Goal: Contribute content: Add original content to the website for others to see

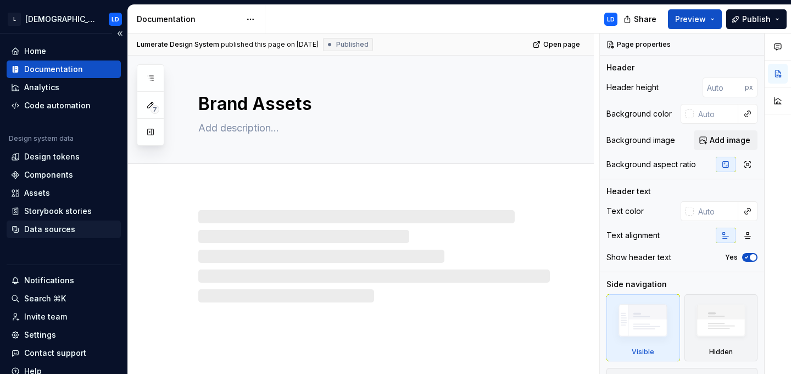
click at [49, 232] on div "Data sources" at bounding box center [49, 229] width 51 height 11
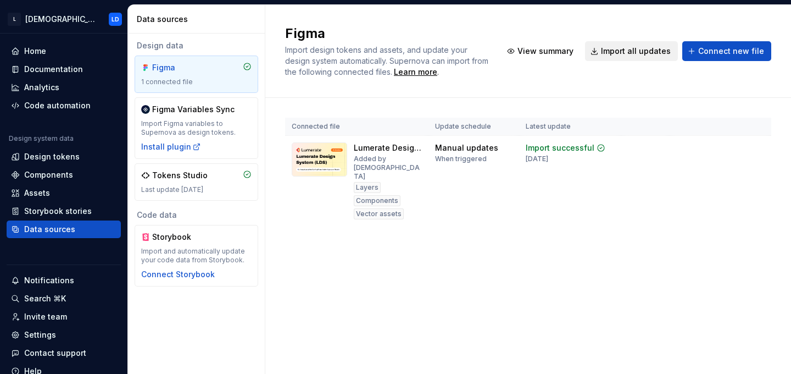
click at [647, 51] on span "Import all updates" at bounding box center [636, 51] width 70 height 11
click at [55, 68] on div "Documentation" at bounding box center [53, 69] width 59 height 11
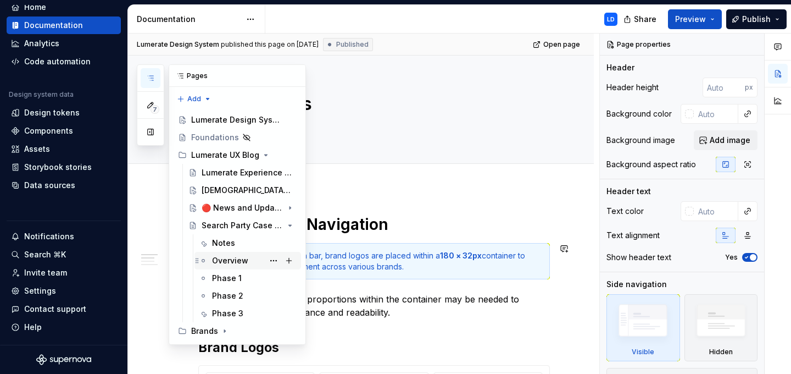
scroll to position [490, 0]
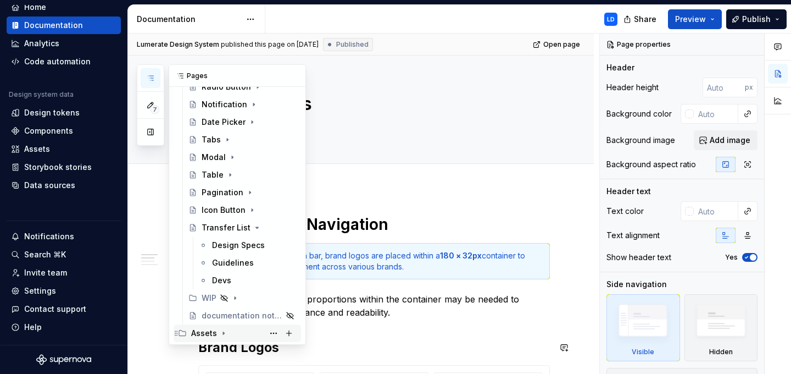
click at [207, 334] on div "Assets" at bounding box center [204, 333] width 26 height 11
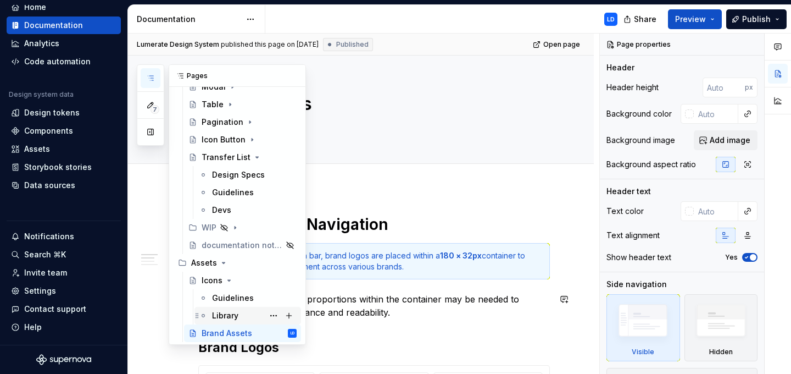
click at [229, 312] on div "Library" at bounding box center [225, 315] width 26 height 11
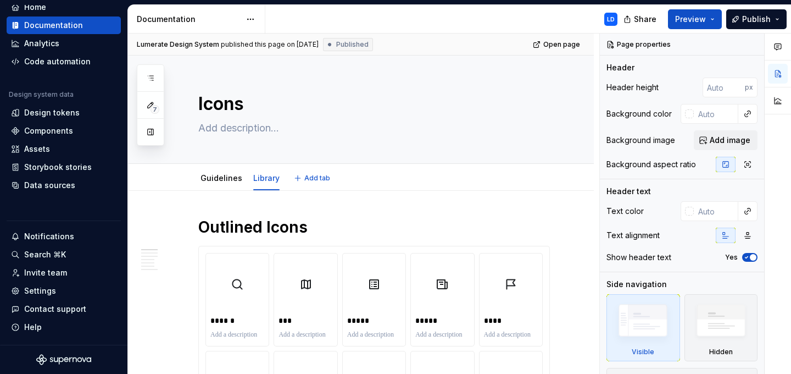
type textarea "*"
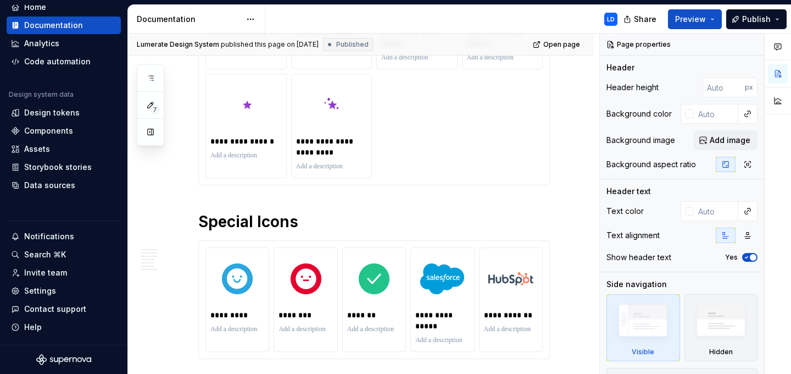
scroll to position [4494, 0]
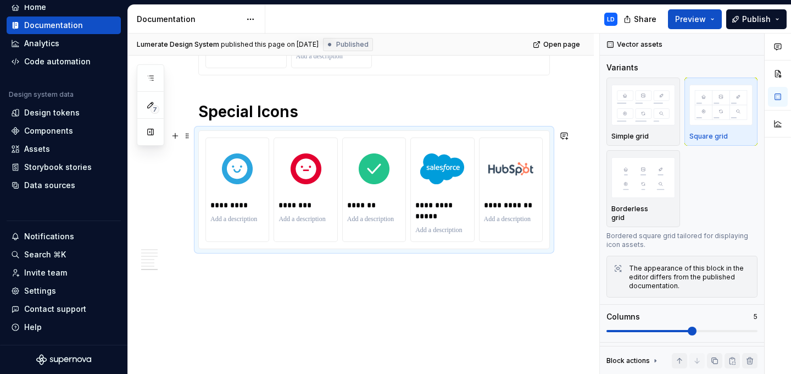
click at [441, 134] on div "**********" at bounding box center [374, 190] width 351 height 118
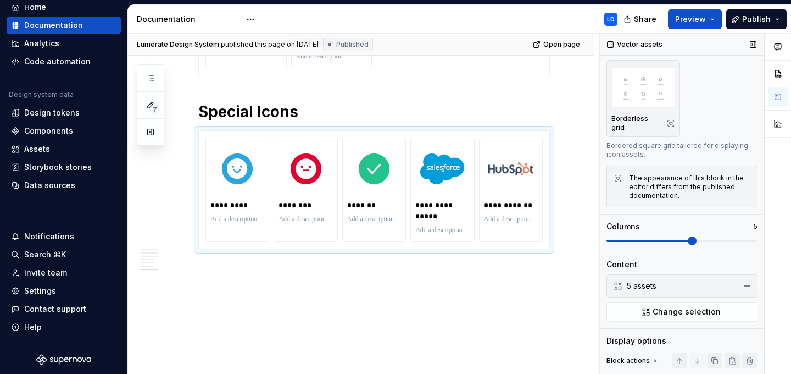
scroll to position [91, 0]
click at [678, 305] on span "Change selection" at bounding box center [687, 310] width 68 height 11
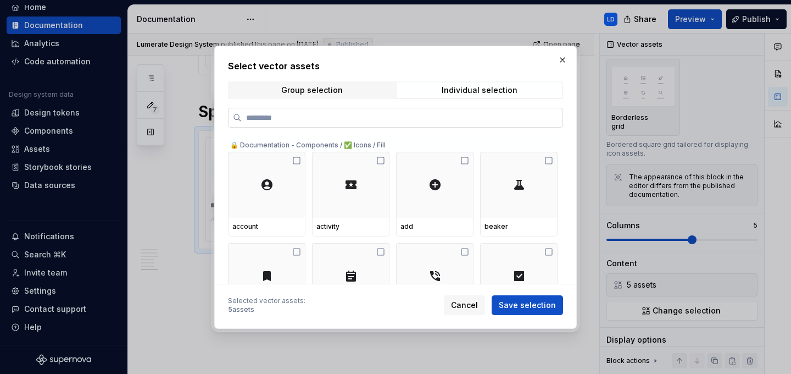
click at [376, 121] on input "search" at bounding box center [402, 117] width 321 height 11
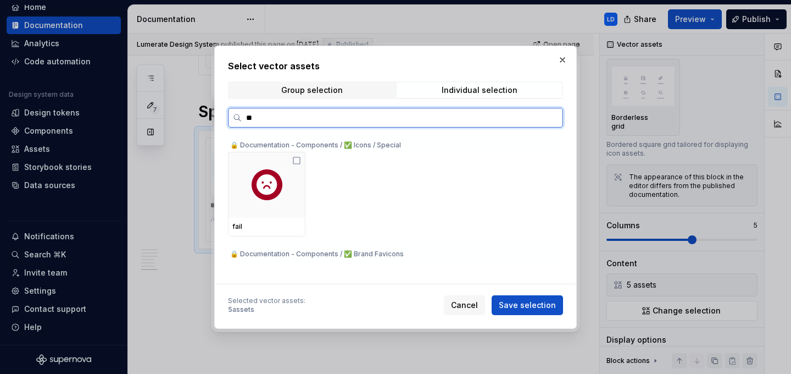
scroll to position [17, 0]
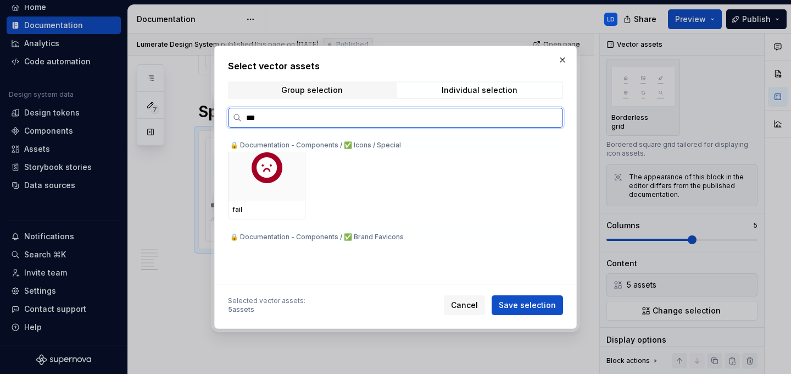
type input "****"
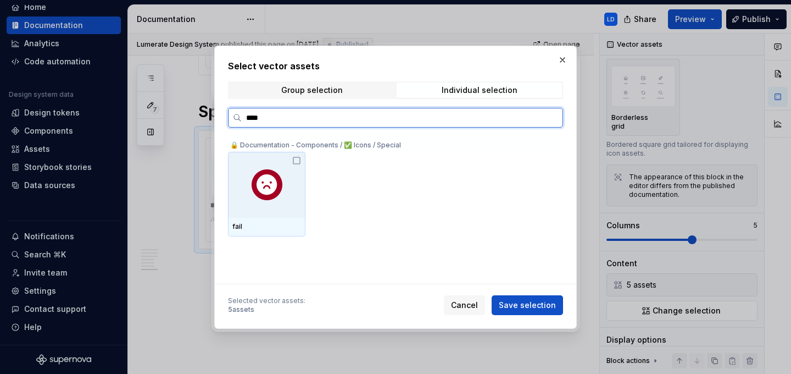
click at [298, 159] on icon at bounding box center [296, 160] width 9 height 9
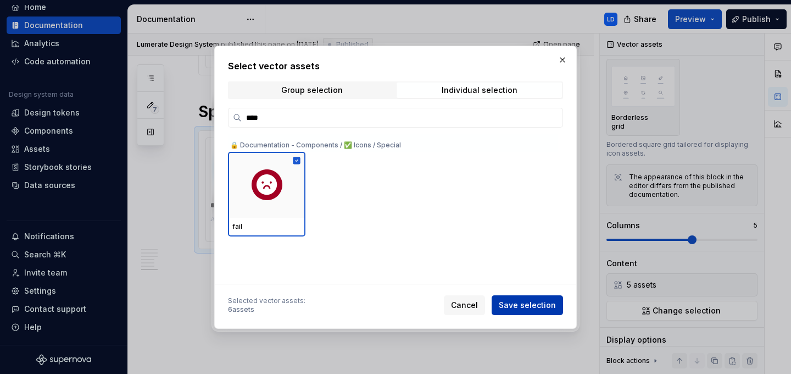
click at [522, 303] on span "Save selection" at bounding box center [527, 305] width 57 height 11
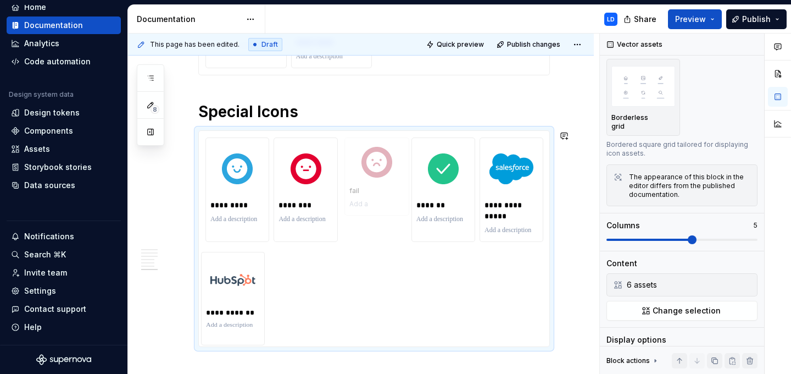
drag, startPoint x: 259, startPoint y: 257, endPoint x: 392, endPoint y: 164, distance: 162.2
click at [393, 164] on body "L [DEMOGRAPHIC_DATA] LD Home Documentation Analytics Code automation Design sys…" at bounding box center [395, 187] width 791 height 374
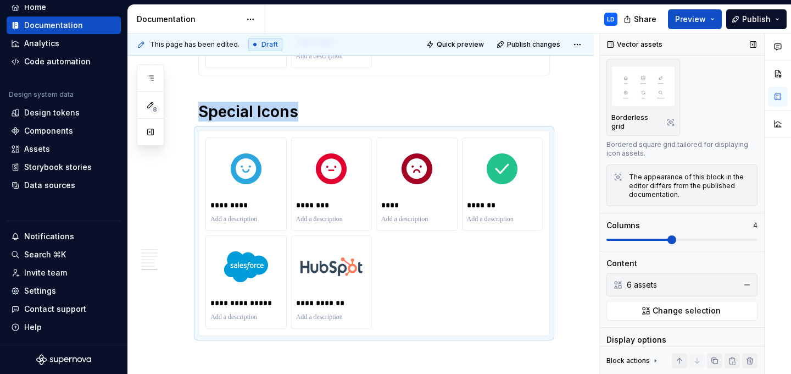
click at [675, 235] on span at bounding box center [672, 239] width 9 height 9
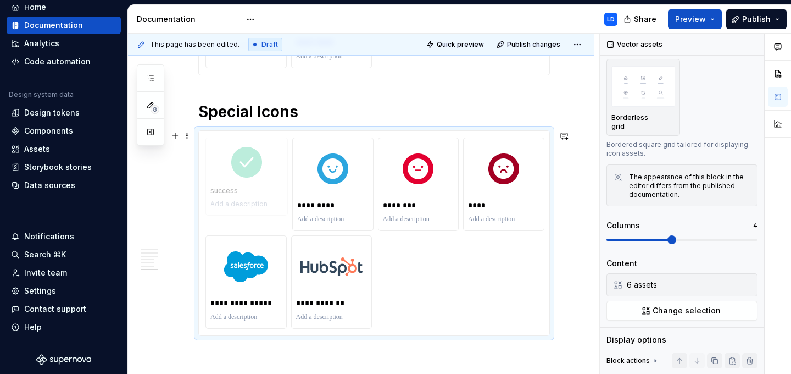
drag, startPoint x: 473, startPoint y: 196, endPoint x: 208, endPoint y: 187, distance: 265.1
click at [208, 187] on body "L [DEMOGRAPHIC_DATA] LD Home Documentation Analytics Code automation Design sys…" at bounding box center [395, 187] width 791 height 374
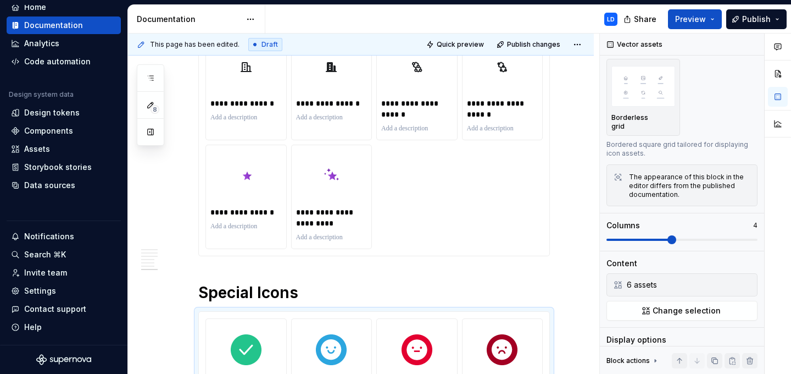
scroll to position [4315, 0]
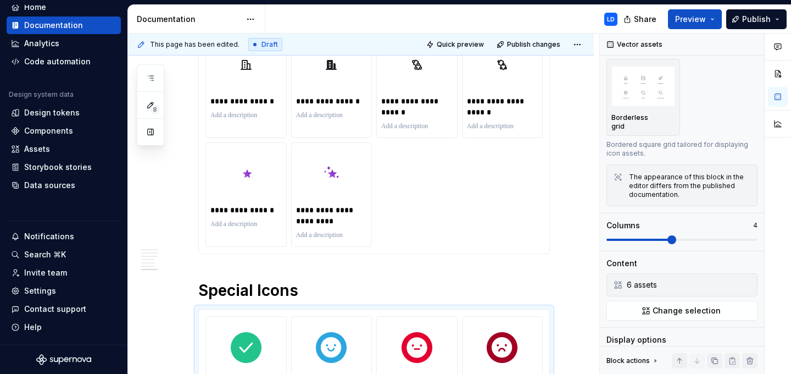
click at [456, 195] on div "**********" at bounding box center [374, 42] width 337 height 409
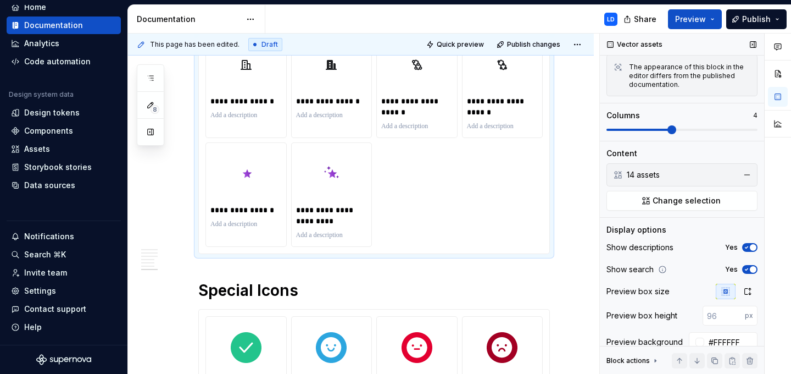
scroll to position [212, 0]
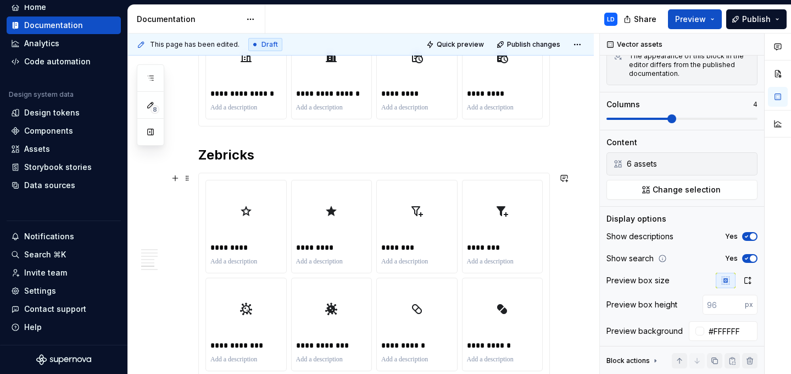
scroll to position [3975, 0]
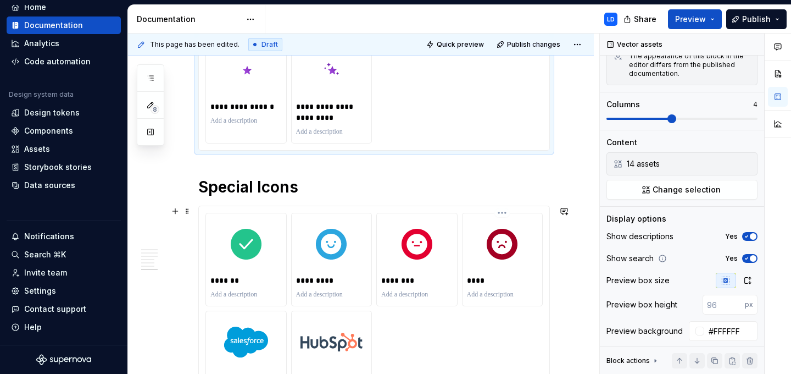
scroll to position [4475, 0]
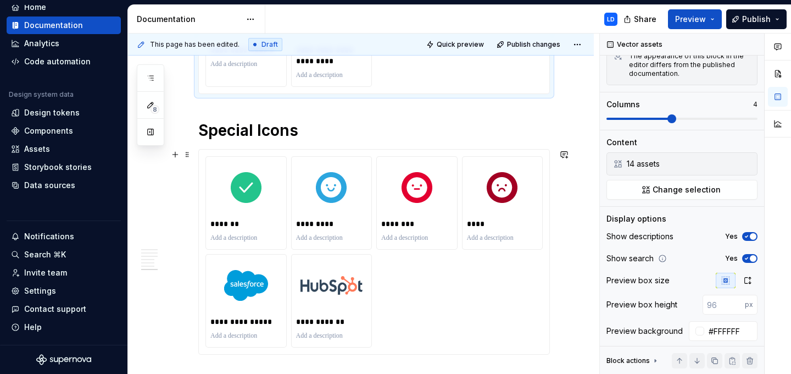
click at [550, 209] on div "**********" at bounding box center [374, 251] width 351 height 204
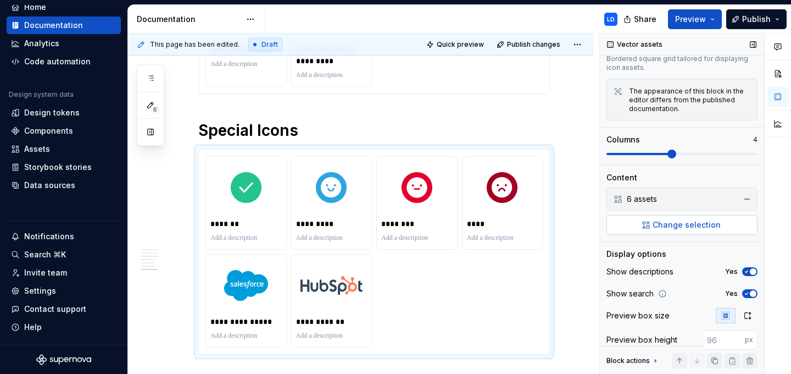
scroll to position [212, 0]
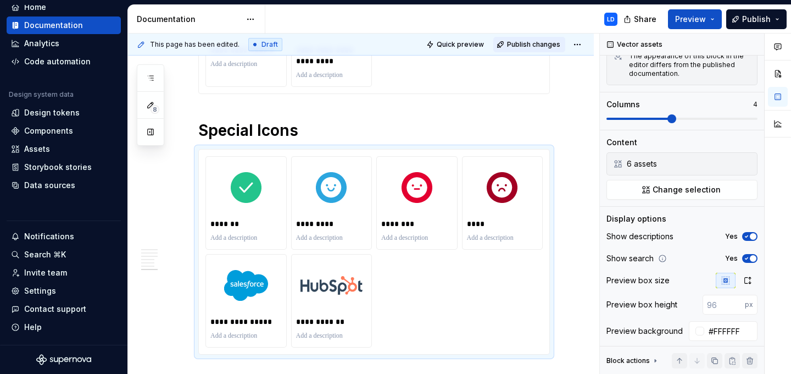
click at [531, 42] on span "Publish changes" at bounding box center [533, 44] width 53 height 9
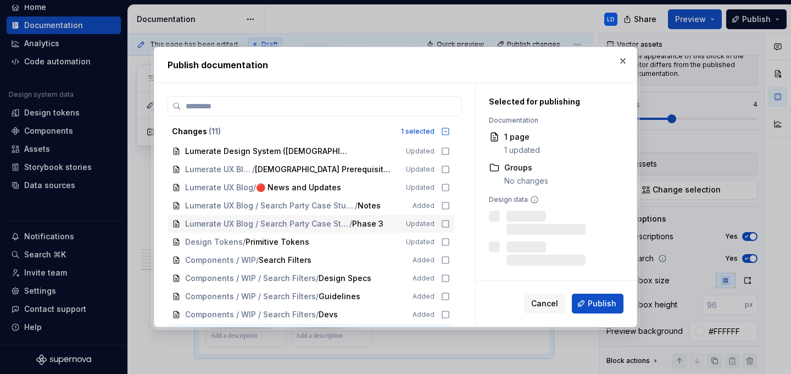
scroll to position [15, 0]
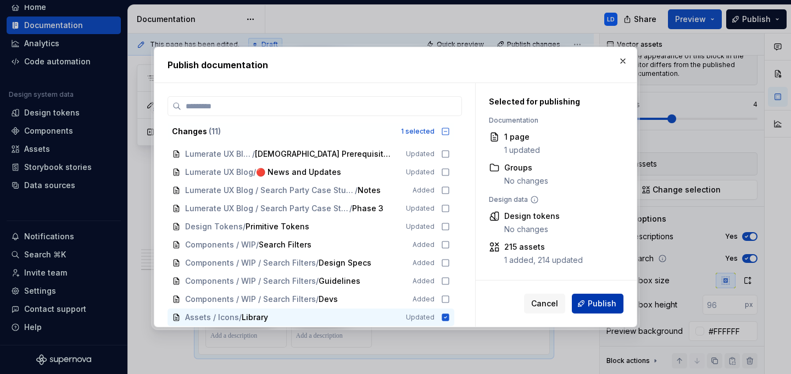
click at [611, 298] on span "Publish" at bounding box center [602, 303] width 29 height 11
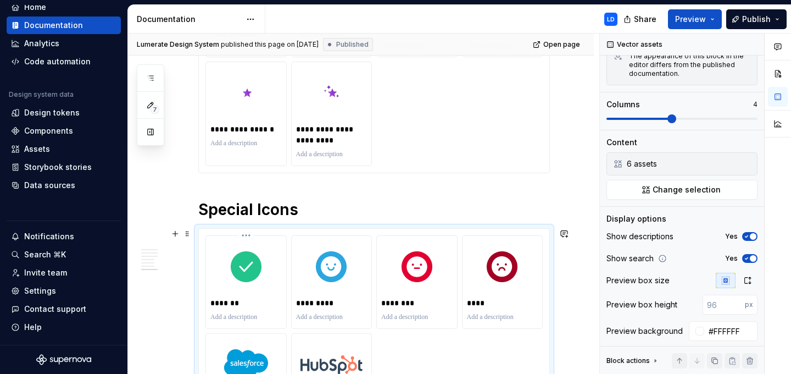
scroll to position [4326, 0]
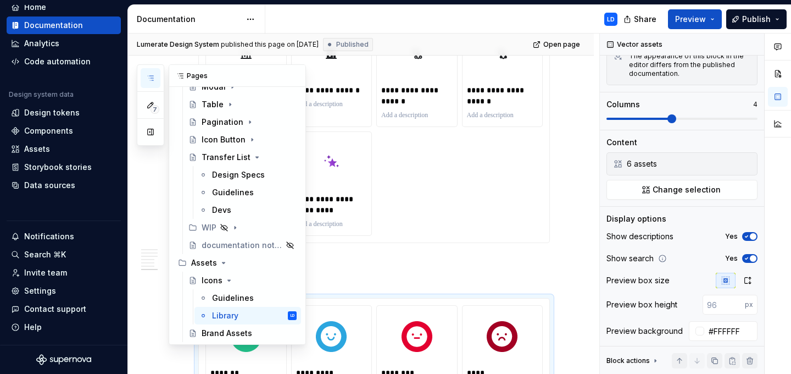
click at [148, 79] on icon "button" at bounding box center [150, 78] width 9 height 9
click at [227, 333] on div "Brand Assets" at bounding box center [227, 333] width 51 height 11
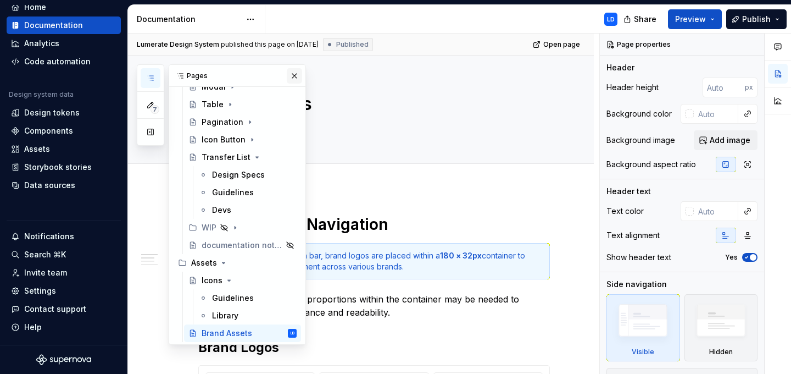
click at [298, 79] on button "button" at bounding box center [294, 75] width 15 height 15
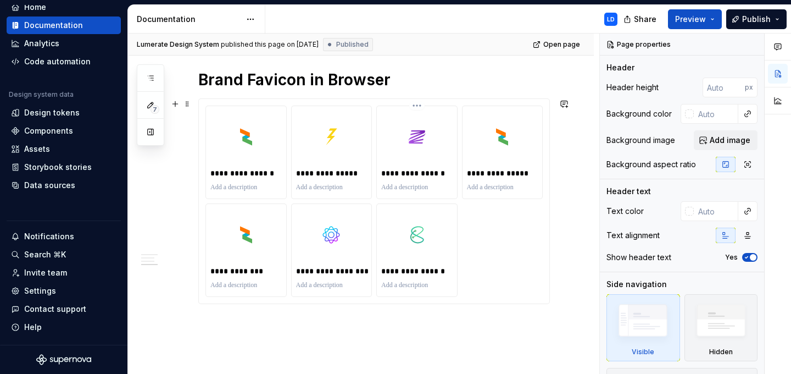
scroll to position [974, 0]
click at [445, 105] on div "**********" at bounding box center [374, 201] width 351 height 204
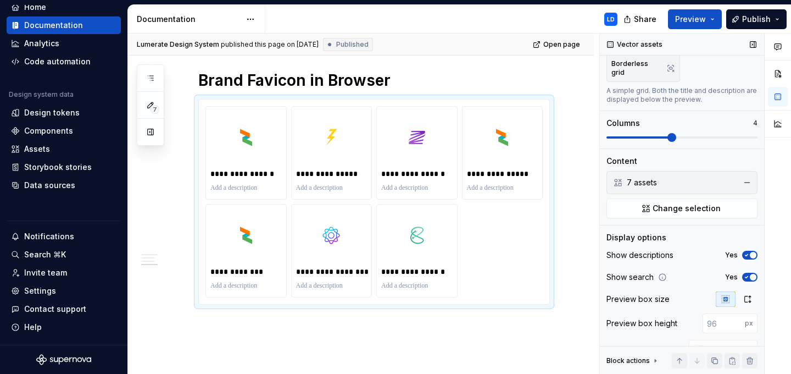
scroll to position [164, 0]
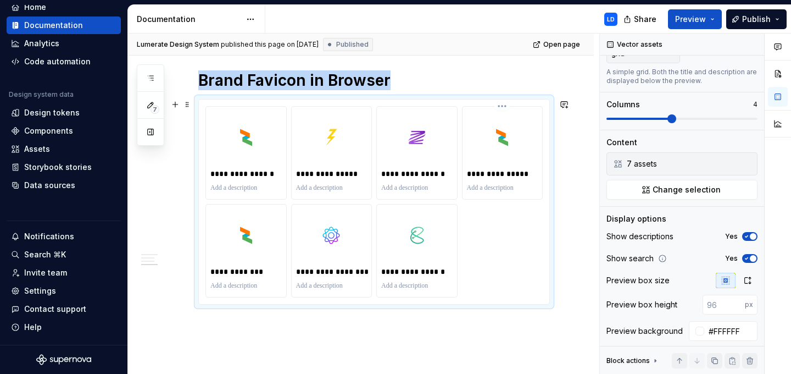
click at [530, 141] on div at bounding box center [502, 137] width 71 height 53
click at [507, 107] on html "L [DEMOGRAPHIC_DATA] LD Home Documentation Analytics Code automation Design sys…" at bounding box center [395, 187] width 791 height 374
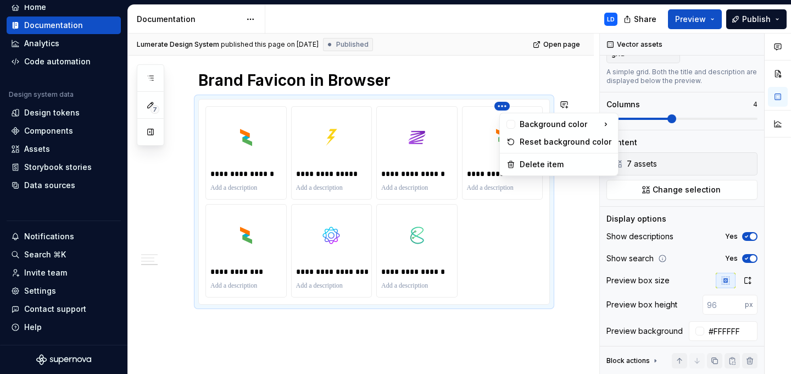
click at [587, 253] on html "L [DEMOGRAPHIC_DATA] LD Home Documentation Analytics Code automation Design sys…" at bounding box center [395, 187] width 791 height 374
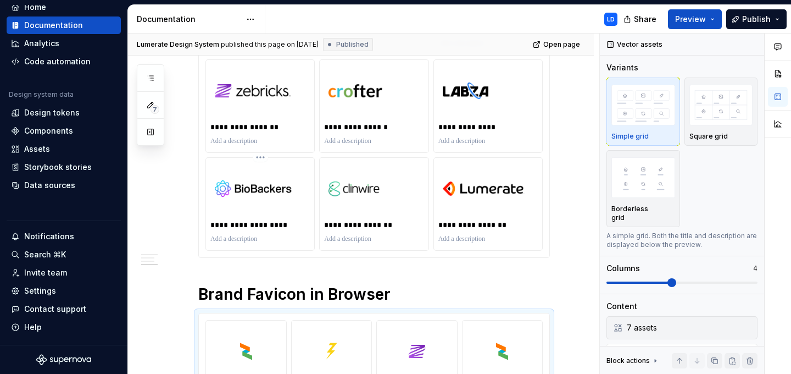
scroll to position [760, 0]
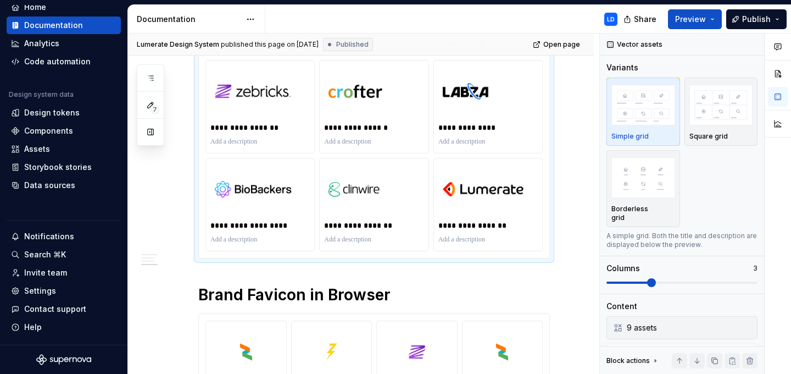
click at [549, 112] on div "**********" at bounding box center [374, 106] width 351 height 302
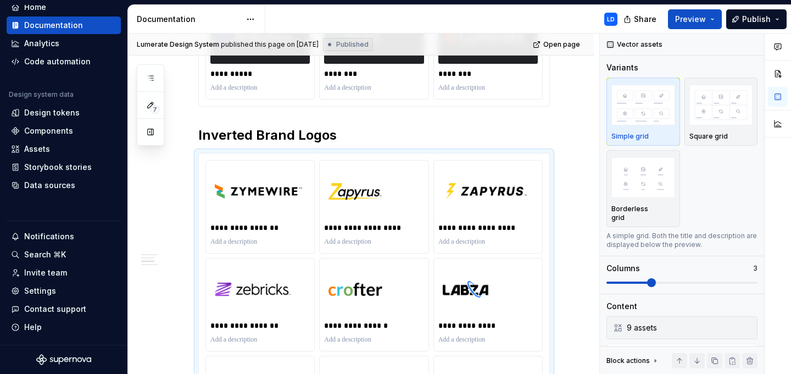
scroll to position [544, 0]
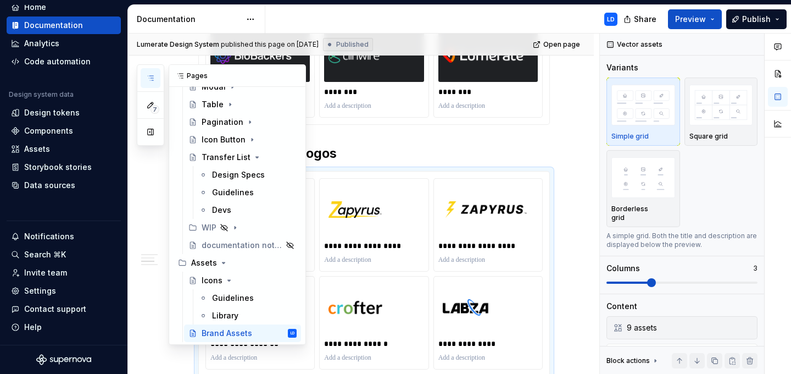
click at [147, 77] on icon "button" at bounding box center [150, 78] width 9 height 9
click at [228, 311] on div "Library" at bounding box center [225, 315] width 26 height 11
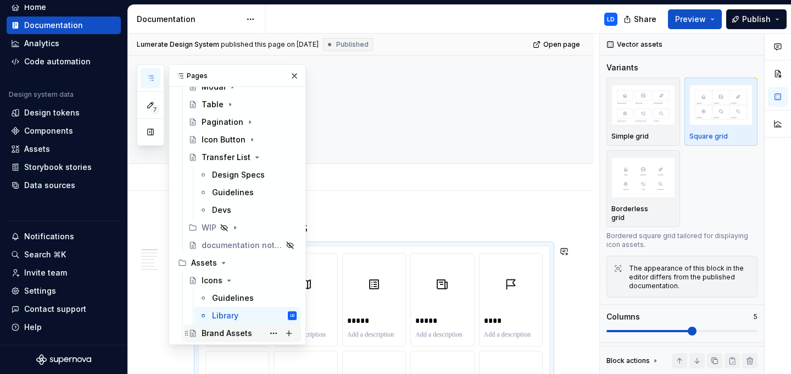
click at [236, 332] on div "Brand Assets" at bounding box center [227, 333] width 51 height 11
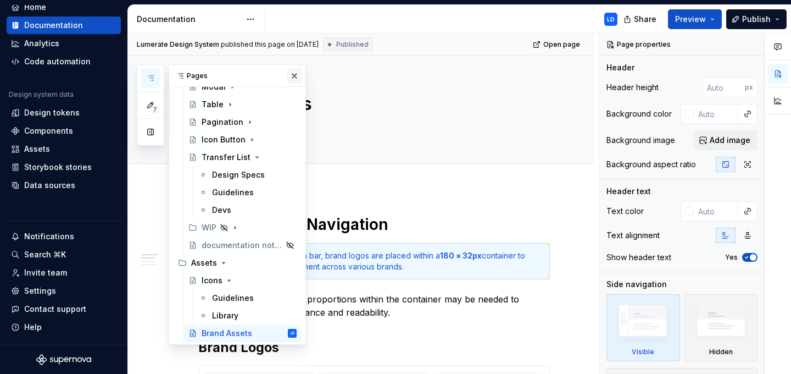
click at [292, 75] on button "button" at bounding box center [294, 75] width 15 height 15
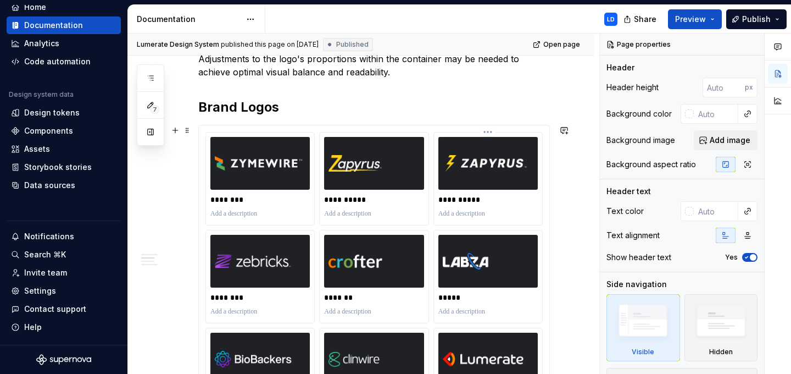
scroll to position [245, 0]
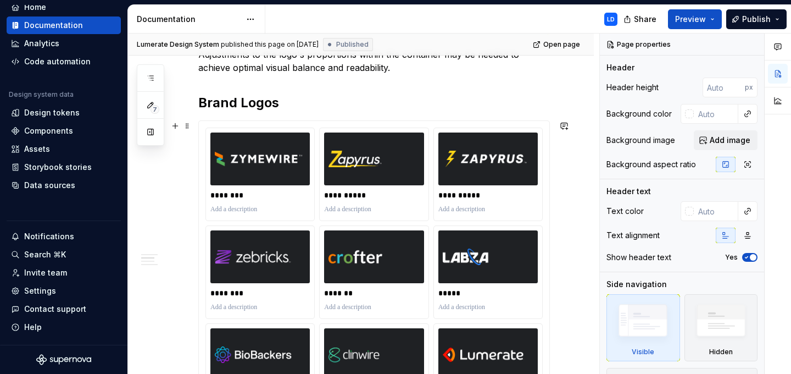
click at [550, 189] on div "**********" at bounding box center [374, 272] width 351 height 302
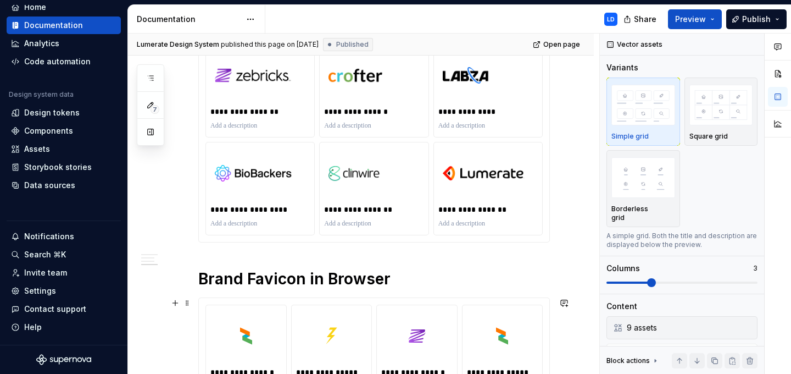
scroll to position [1029, 0]
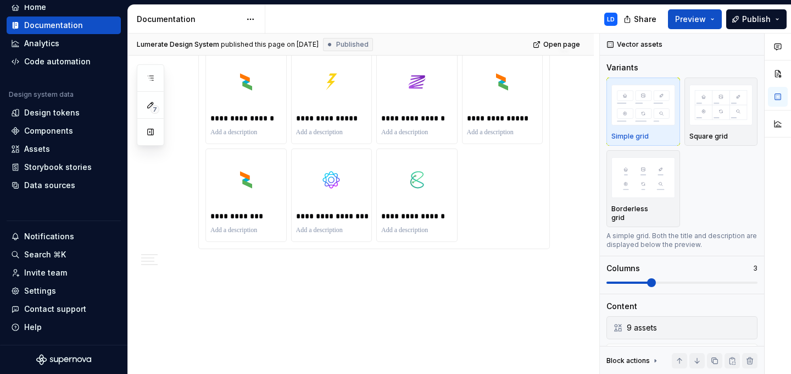
type textarea "*"
type input "#FFFFFF"
click at [550, 108] on div "**********" at bounding box center [374, 146] width 351 height 204
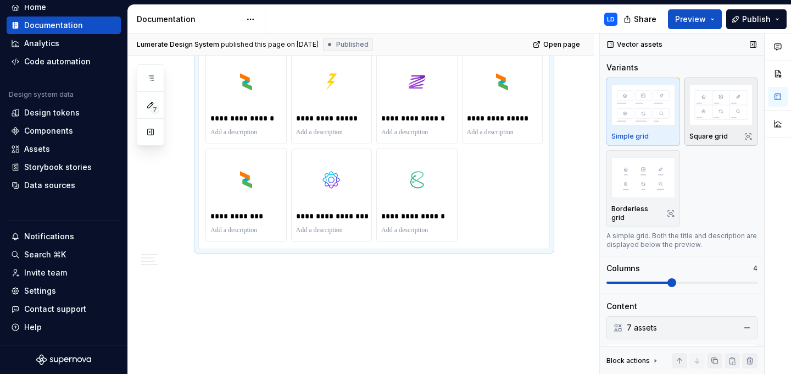
click at [721, 94] on img "button" at bounding box center [722, 105] width 64 height 40
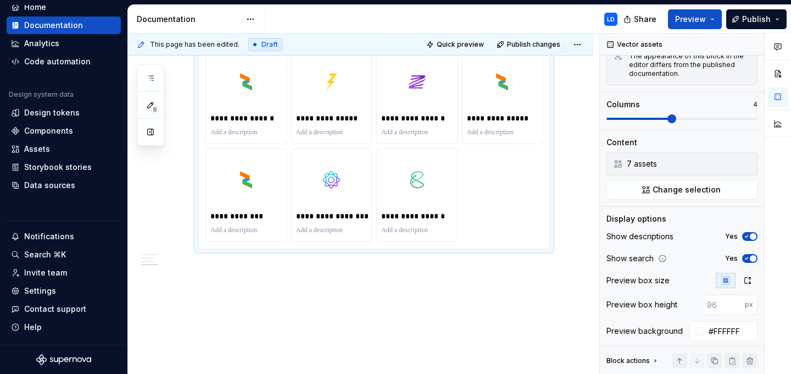
scroll to position [0, 0]
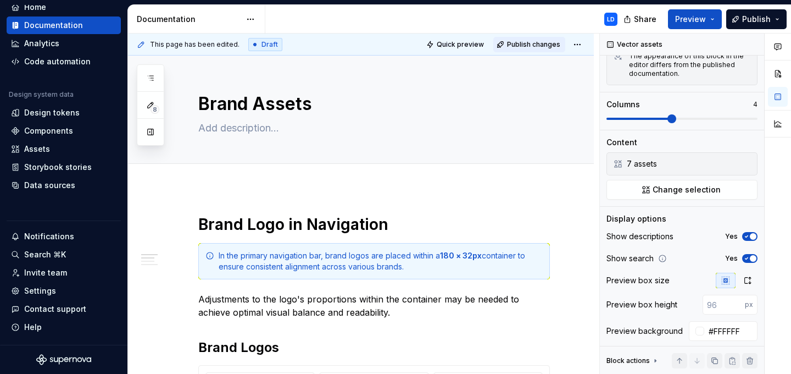
click at [538, 43] on span "Publish changes" at bounding box center [533, 44] width 53 height 9
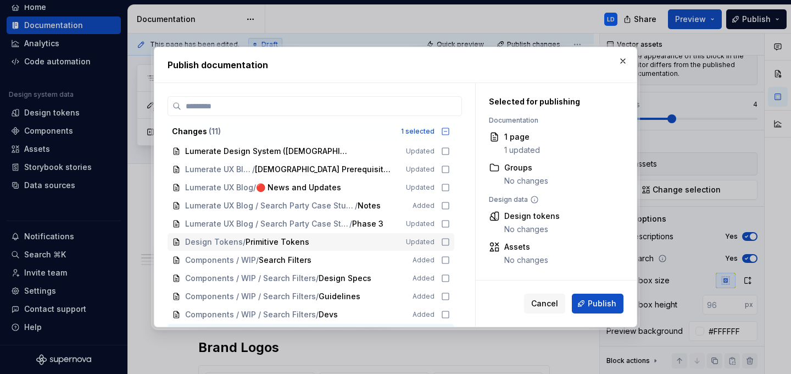
scroll to position [15, 0]
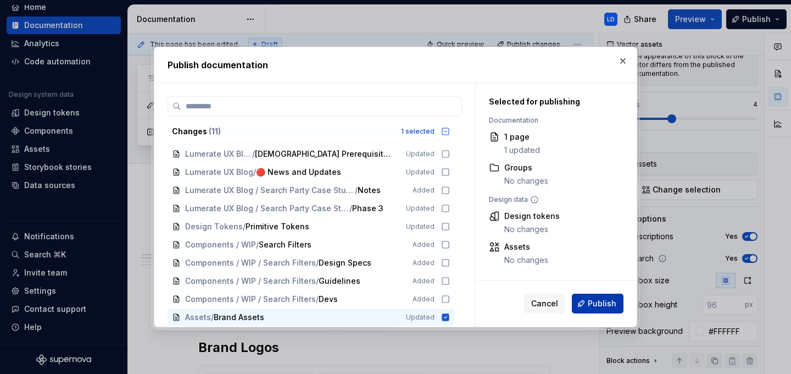
click at [609, 300] on span "Publish" at bounding box center [602, 303] width 29 height 11
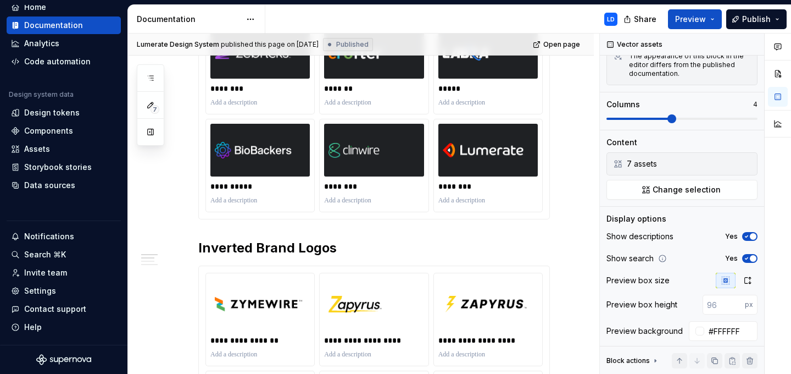
scroll to position [551, 0]
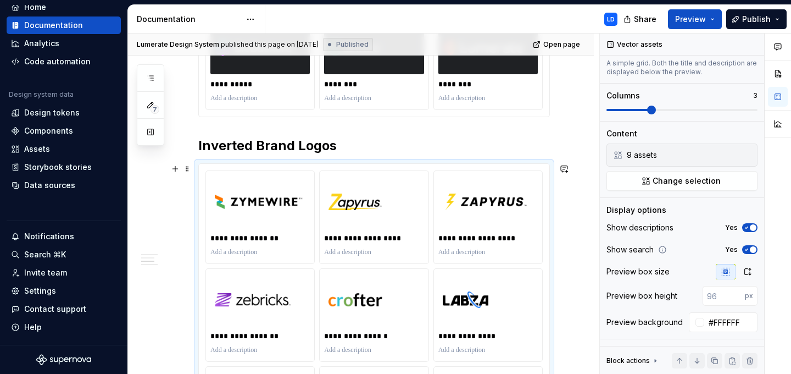
click at [444, 167] on div "**********" at bounding box center [374, 315] width 351 height 302
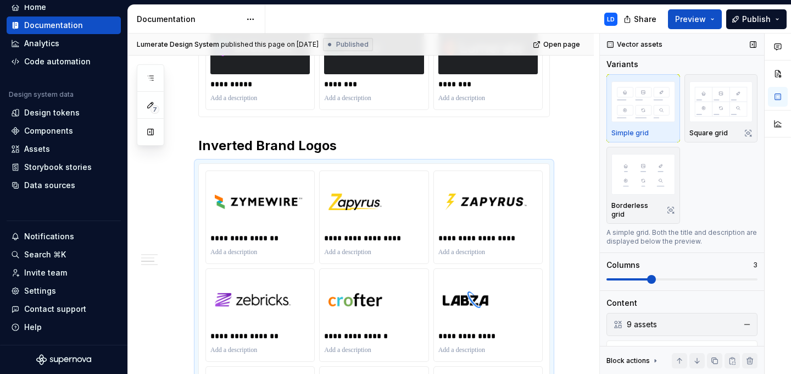
scroll to position [0, 0]
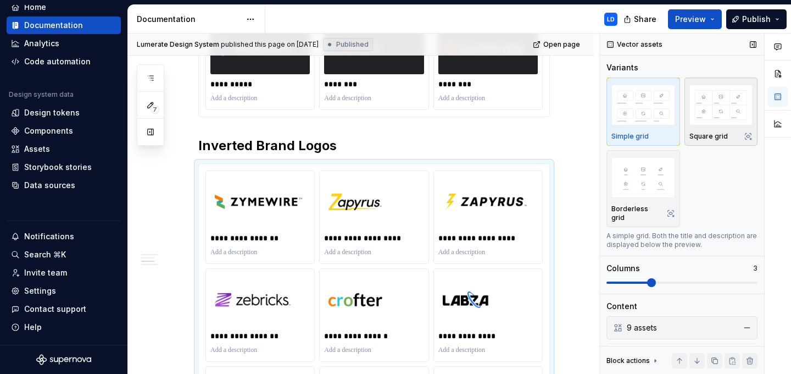
click at [711, 109] on img "button" at bounding box center [722, 105] width 64 height 40
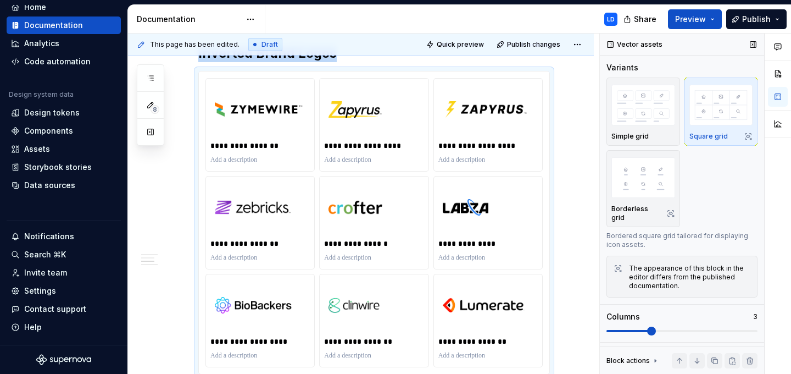
scroll to position [212, 0]
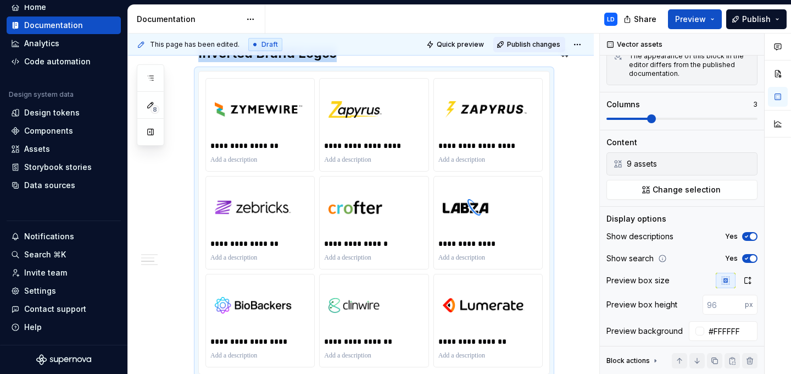
click at [539, 42] on span "Publish changes" at bounding box center [533, 44] width 53 height 9
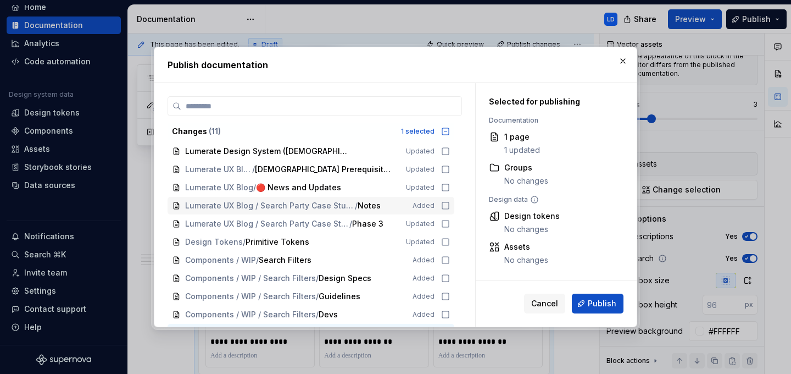
scroll to position [15, 0]
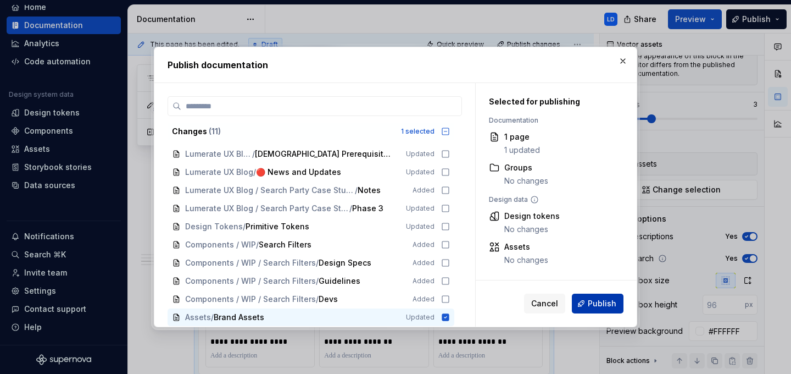
click at [613, 303] on span "Publish" at bounding box center [602, 303] width 29 height 11
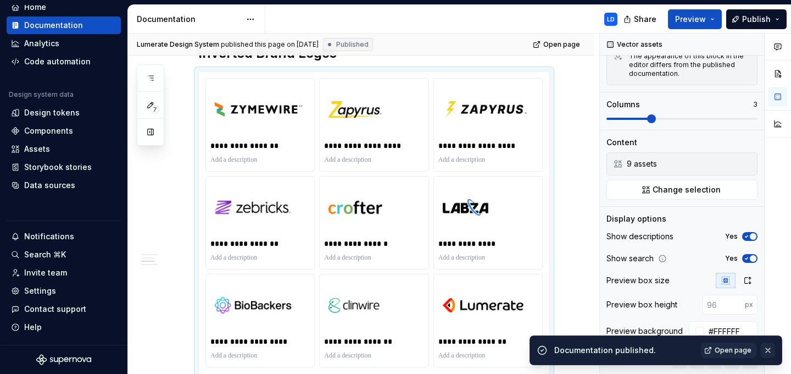
click at [770, 348] on button "button" at bounding box center [768, 349] width 14 height 15
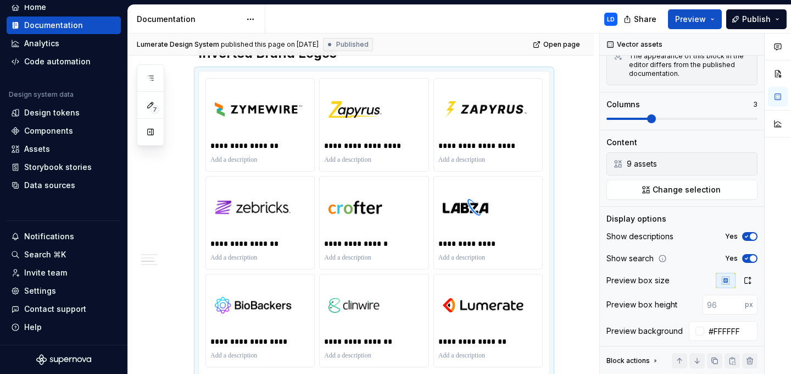
scroll to position [0, 0]
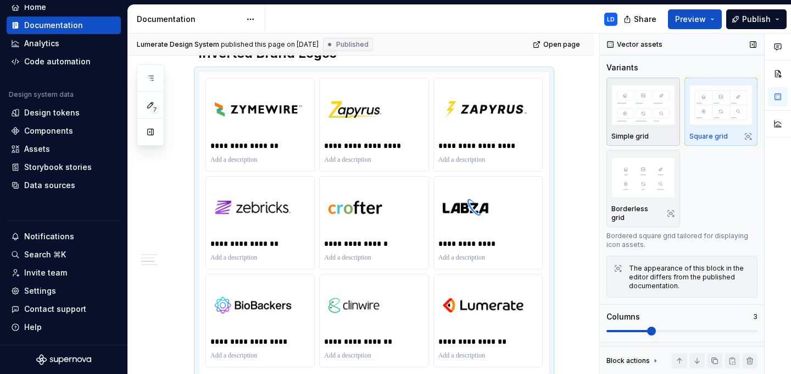
click at [646, 111] on img "button" at bounding box center [644, 105] width 64 height 40
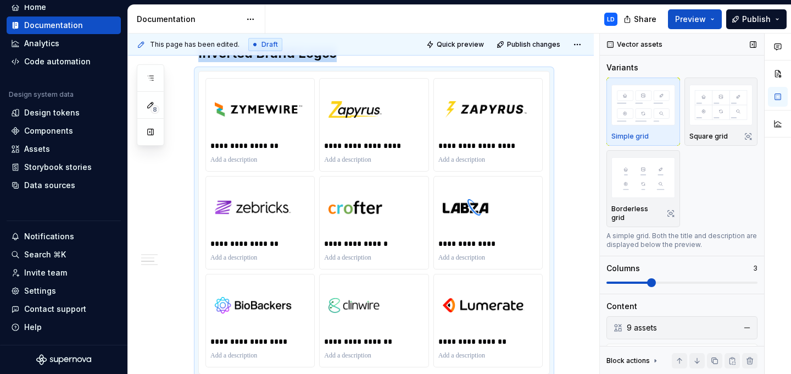
type textarea "*"
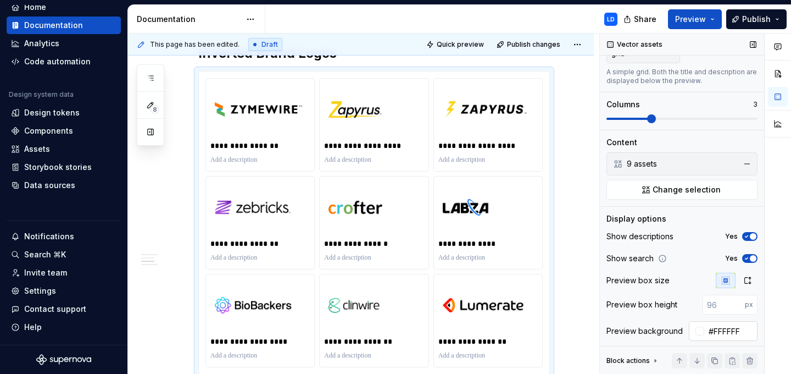
click at [730, 324] on input "#FFFFFF" at bounding box center [731, 331] width 53 height 20
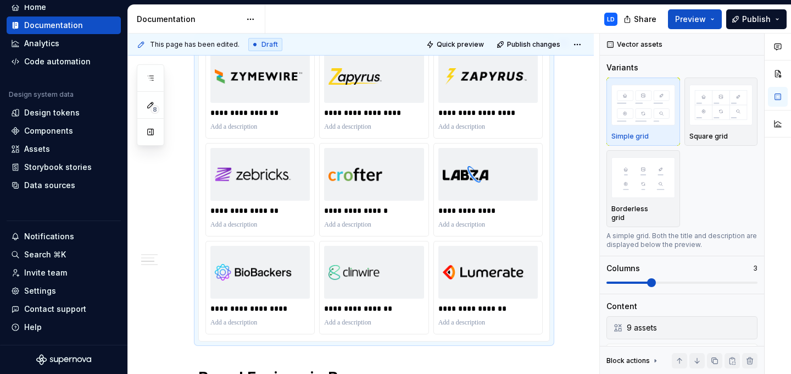
scroll to position [826, 0]
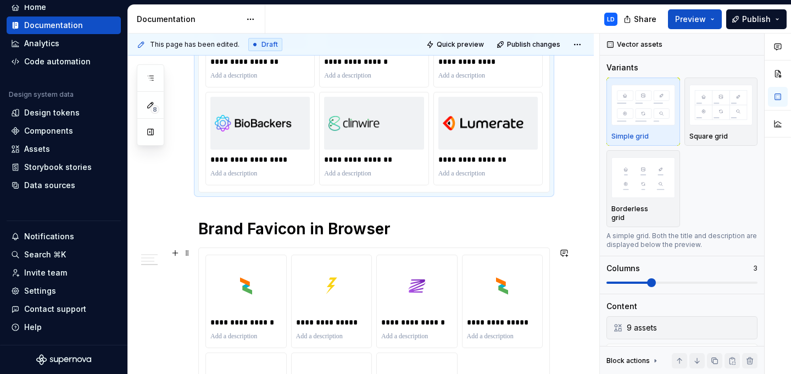
type input "#FFFFFF"
click at [508, 251] on div "**********" at bounding box center [374, 350] width 351 height 204
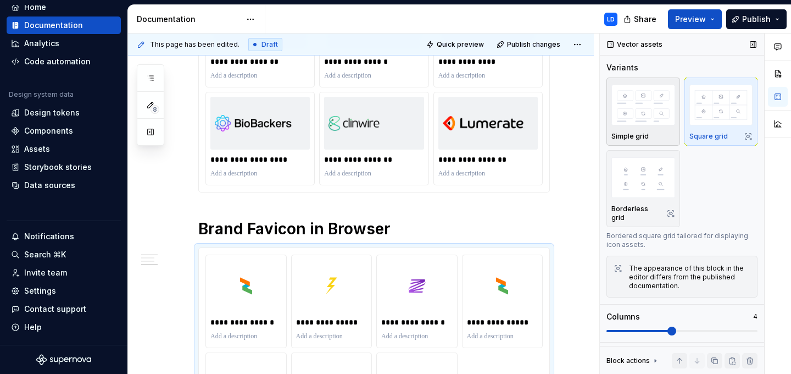
click at [640, 110] on img "button" at bounding box center [644, 105] width 64 height 40
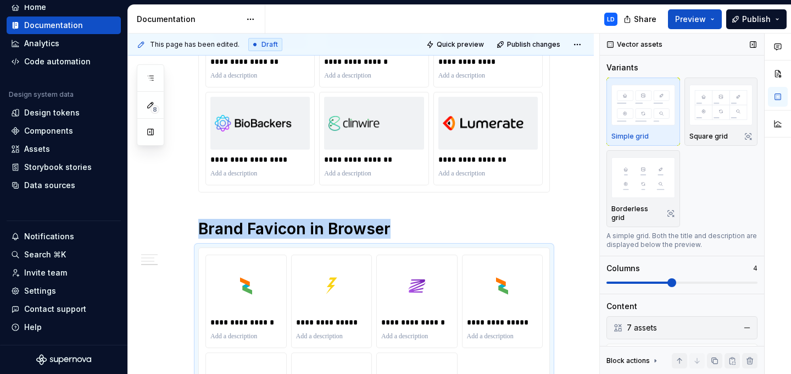
scroll to position [904, 0]
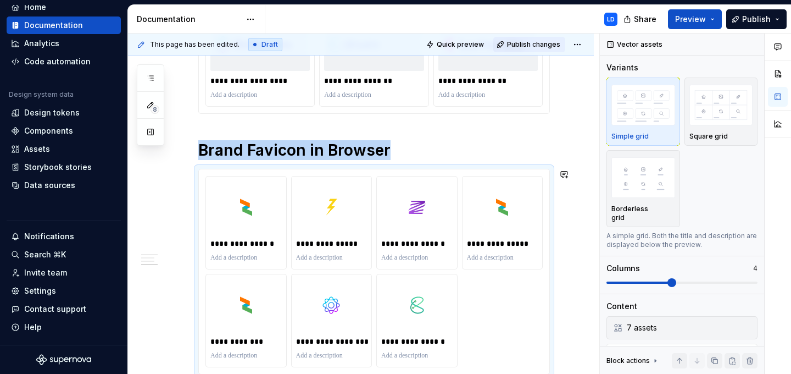
click at [540, 42] on span "Publish changes" at bounding box center [533, 44] width 53 height 9
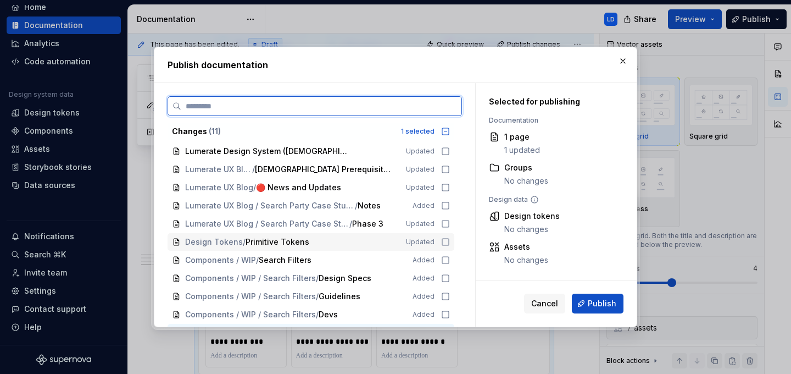
scroll to position [15, 0]
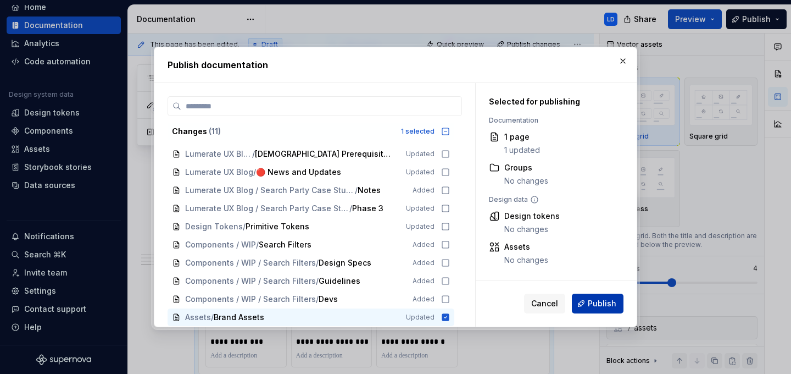
click at [602, 301] on span "Publish" at bounding box center [602, 303] width 29 height 11
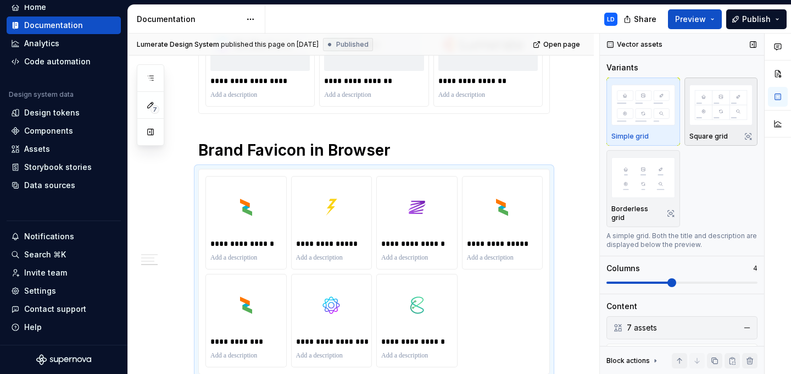
click at [696, 107] on img "button" at bounding box center [722, 105] width 64 height 40
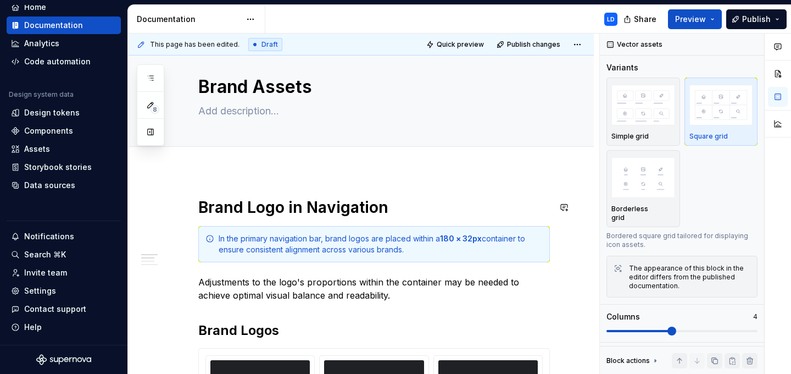
scroll to position [0, 0]
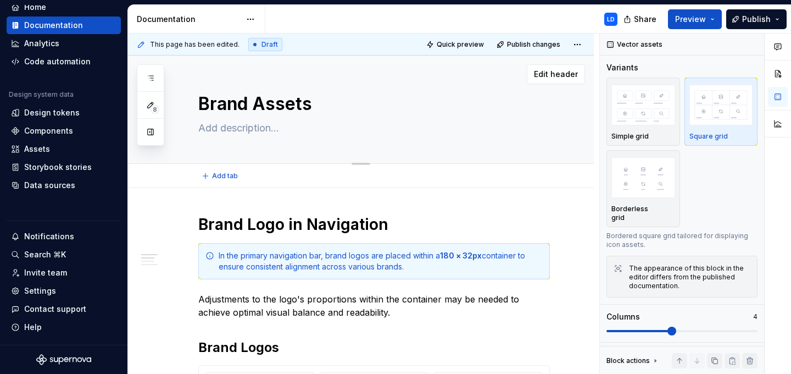
click at [352, 111] on textarea "Brand Assets" at bounding box center [372, 104] width 352 height 26
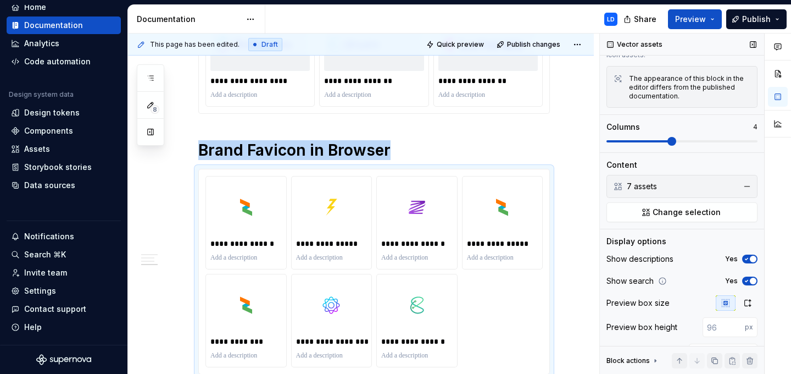
scroll to position [212, 0]
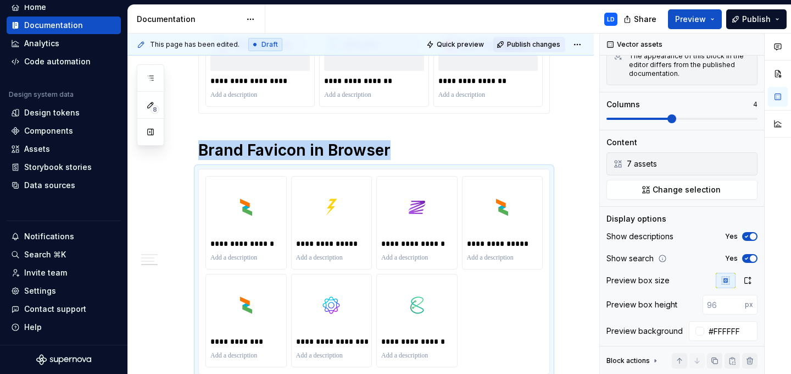
click at [549, 45] on span "Publish changes" at bounding box center [533, 44] width 53 height 9
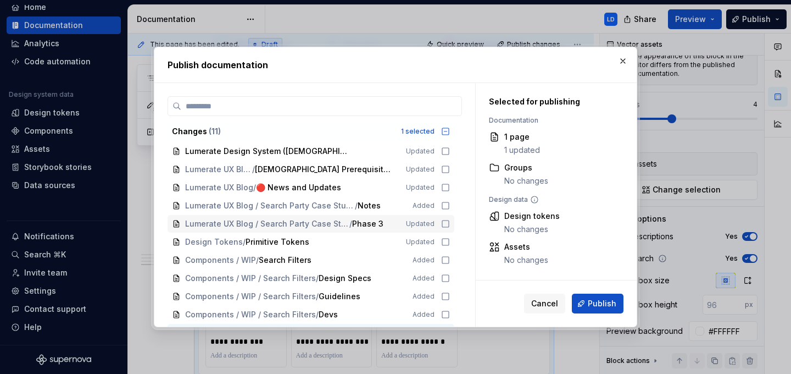
scroll to position [15, 0]
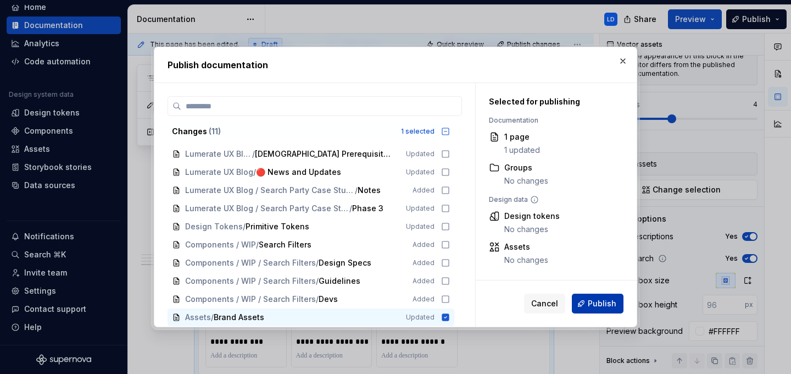
click at [595, 304] on span "Publish" at bounding box center [602, 303] width 29 height 11
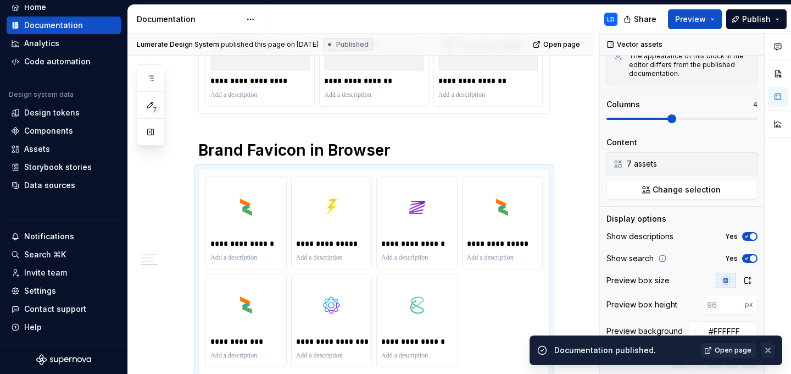
click at [768, 346] on button "button" at bounding box center [768, 349] width 14 height 15
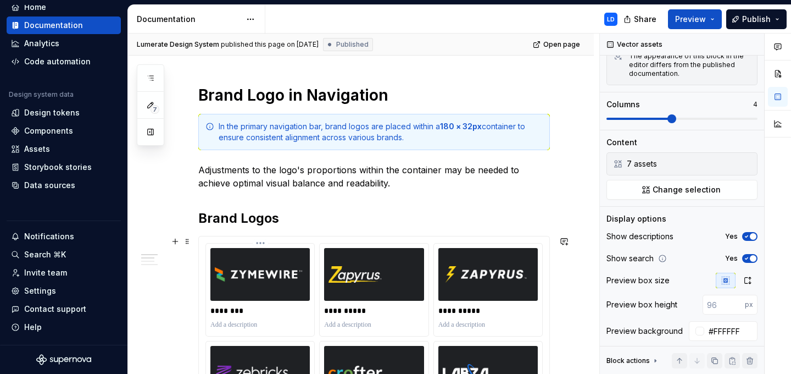
scroll to position [0, 0]
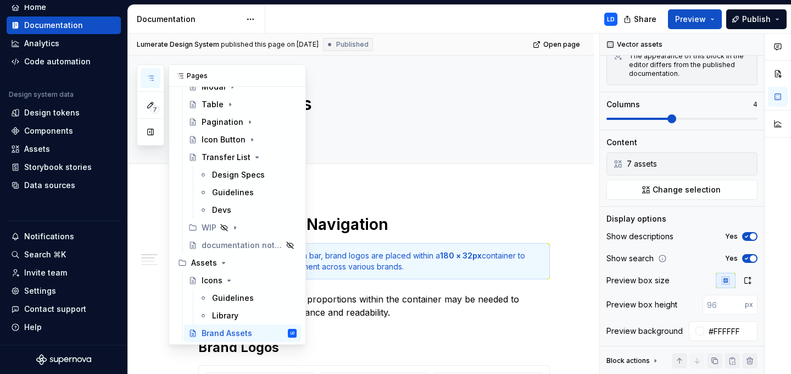
click at [148, 75] on icon "button" at bounding box center [150, 78] width 9 height 9
click at [226, 315] on div "Library" at bounding box center [225, 315] width 26 height 11
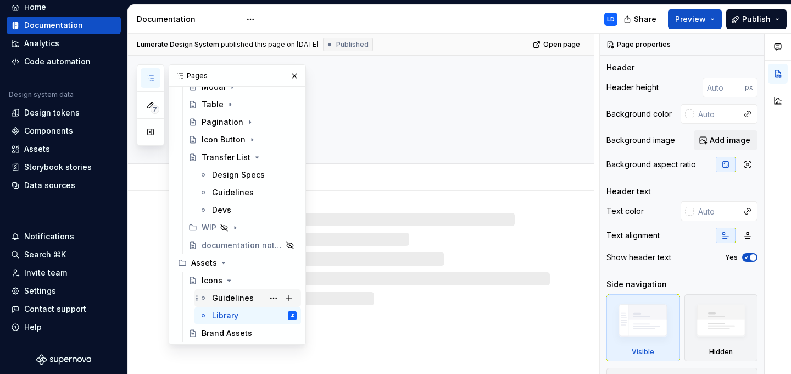
click at [232, 297] on div "Guidelines" at bounding box center [233, 297] width 42 height 11
click at [298, 75] on button "button" at bounding box center [294, 75] width 15 height 15
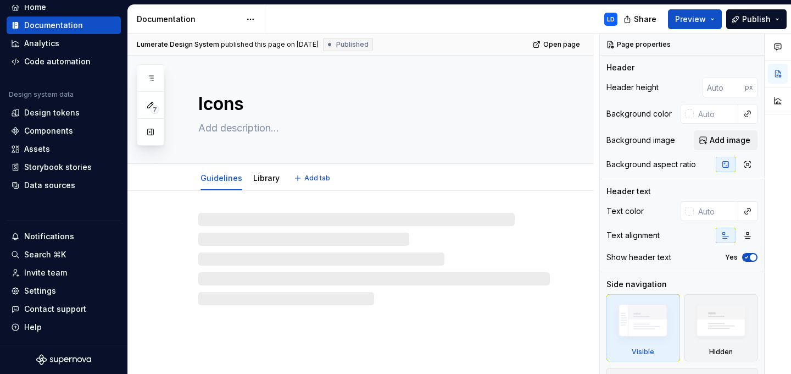
click at [298, 98] on textarea "Icons" at bounding box center [372, 104] width 352 height 26
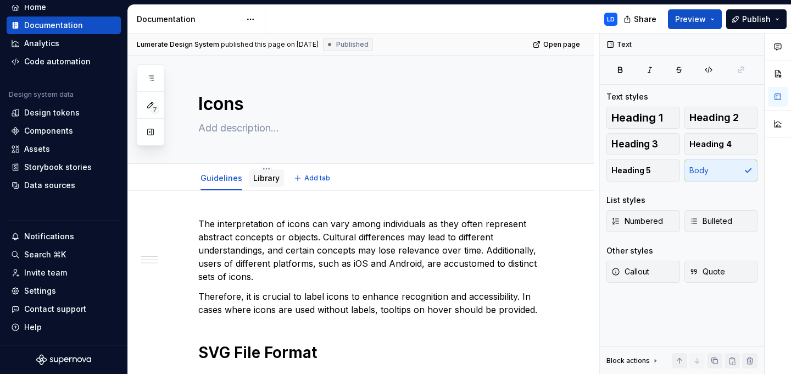
click at [256, 179] on link "Library" at bounding box center [266, 177] width 26 height 9
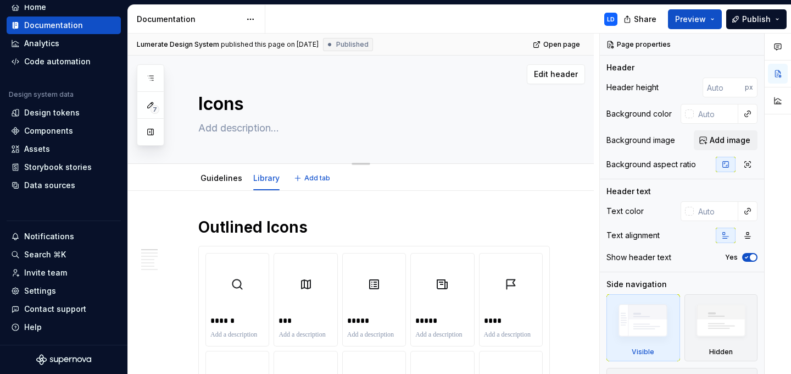
click at [283, 110] on textarea "Icons" at bounding box center [372, 104] width 352 height 26
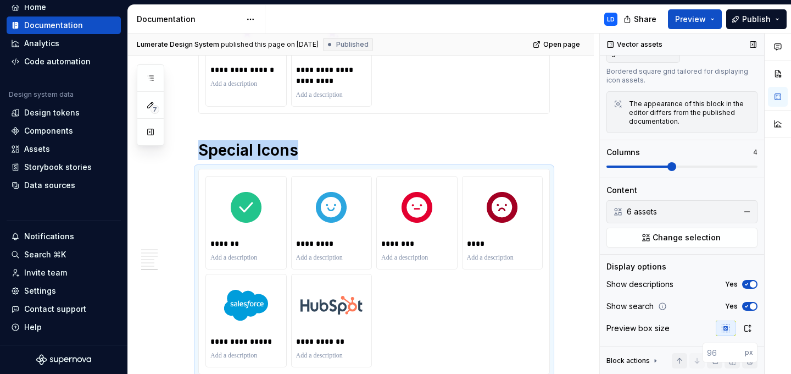
scroll to position [212, 0]
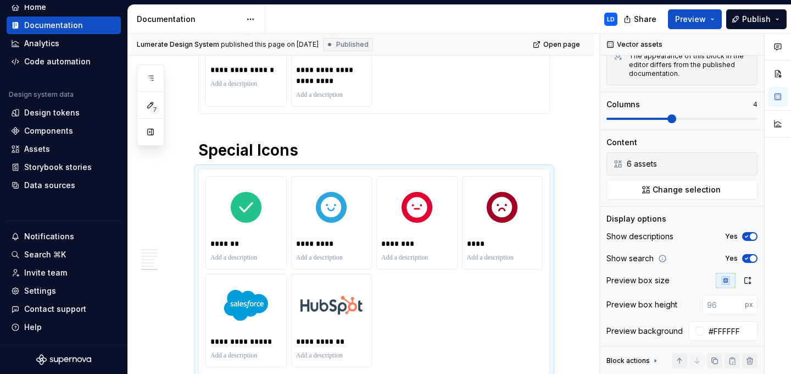
type textarea "*"
